Goal: Task Accomplishment & Management: Manage account settings

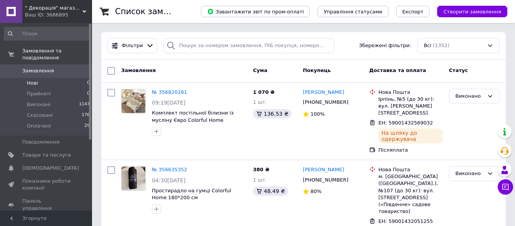
click at [44, 78] on li "Нові 0" at bounding box center [47, 83] width 94 height 11
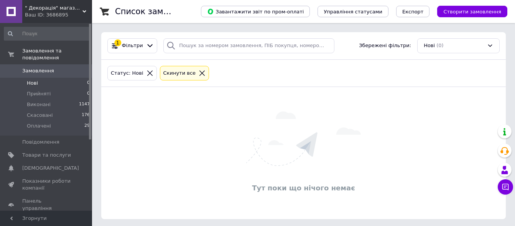
click at [43, 67] on span "Замовлення" at bounding box center [38, 70] width 32 height 7
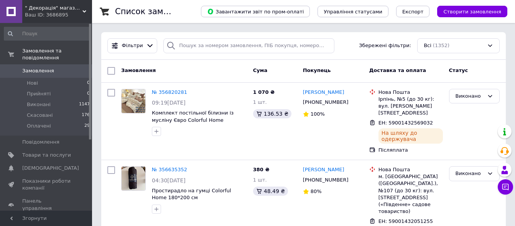
click at [30, 67] on span "Замовлення" at bounding box center [38, 70] width 32 height 7
click at [48, 67] on span "Замовлення" at bounding box center [38, 70] width 32 height 7
click at [73, 67] on span "0" at bounding box center [81, 70] width 21 height 7
drag, startPoint x: 73, startPoint y: 66, endPoint x: 49, endPoint y: 70, distance: 23.7
click at [73, 67] on span "0" at bounding box center [81, 70] width 21 height 7
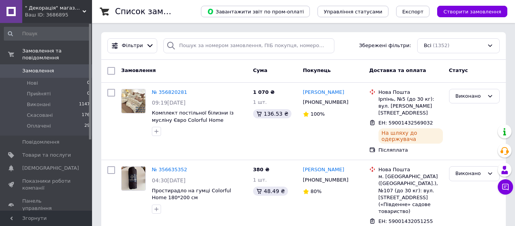
click at [39, 67] on span "Замовлення" at bounding box center [38, 70] width 32 height 7
